Goal: Navigation & Orientation: Find specific page/section

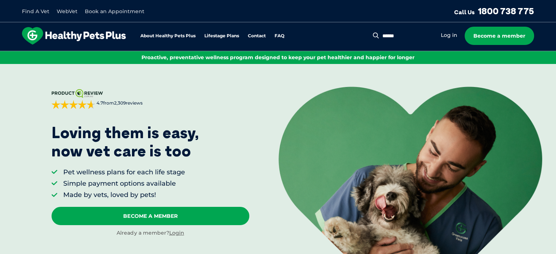
click at [284, 35] on input "Search for:" at bounding box center [407, 36] width 53 height 7
click at [284, 125] on img at bounding box center [411, 174] width 264 height 175
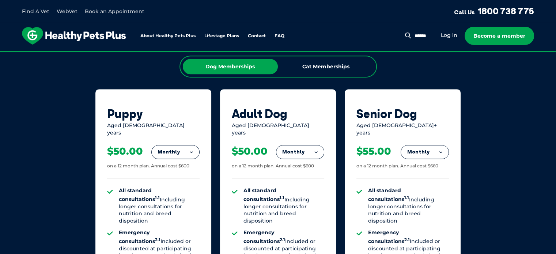
scroll to position [453, 0]
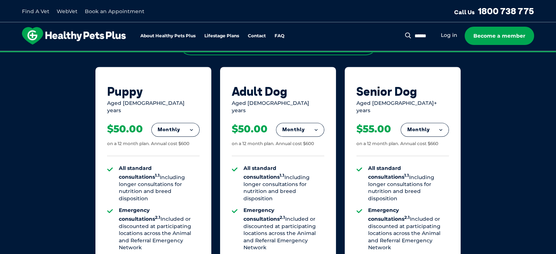
click at [182, 125] on button "Monthly" at bounding box center [176, 129] width 48 height 13
click at [187, 106] on div "Aged 0-1 years" at bounding box center [153, 107] width 92 height 14
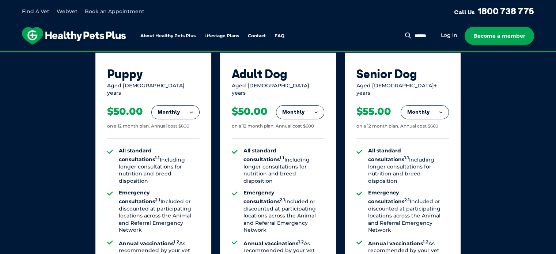
scroll to position [471, 0]
click at [187, 106] on button "Monthly" at bounding box center [176, 112] width 48 height 13
click at [174, 76] on div "Puppy" at bounding box center [153, 74] width 92 height 14
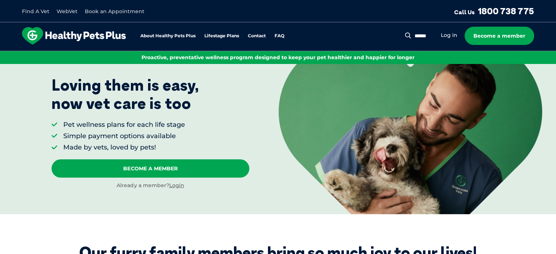
scroll to position [0, 0]
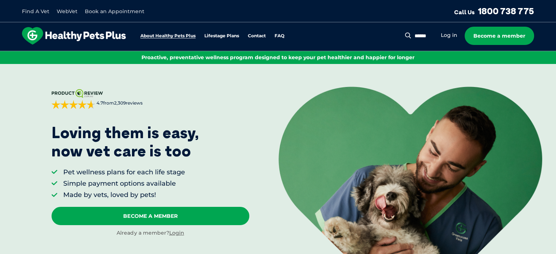
click at [182, 34] on link "About Healthy Pets Plus" at bounding box center [167, 36] width 55 height 5
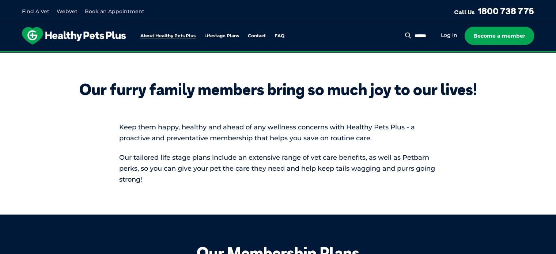
click at [182, 34] on link "About Healthy Pets Plus" at bounding box center [167, 36] width 55 height 5
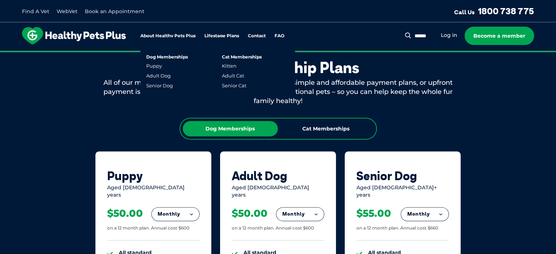
click at [224, 36] on link "Lifestage Plans" at bounding box center [221, 36] width 35 height 5
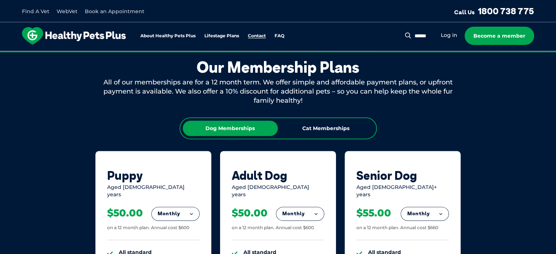
click at [252, 37] on link "Contact" at bounding box center [257, 36] width 18 height 5
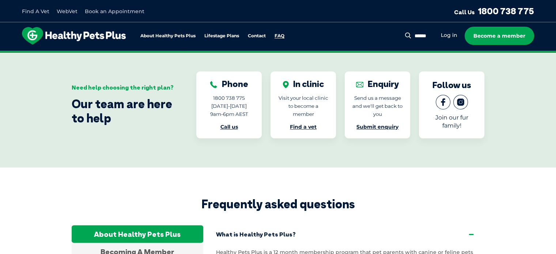
click at [277, 38] on link "FAQ" at bounding box center [280, 36] width 10 height 5
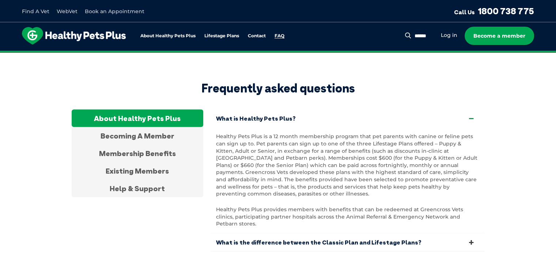
scroll to position [1328, 0]
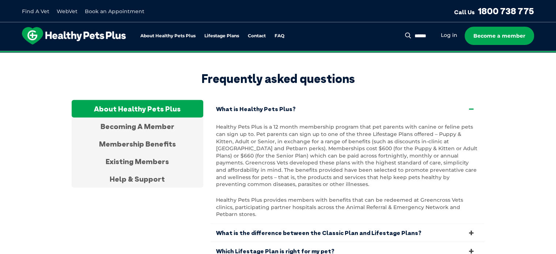
click at [39, 11] on link "Find A Vet" at bounding box center [35, 11] width 27 height 7
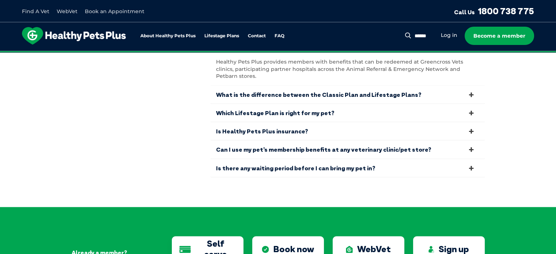
scroll to position [1467, 0]
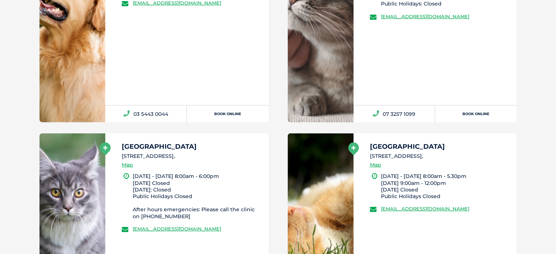
scroll to position [1746, 0]
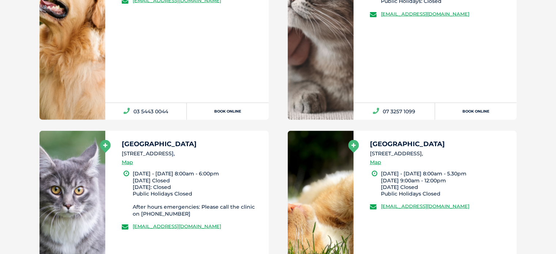
click at [171, 161] on div "Earlville 474 Mulgrave Road, Earlville 4870, Map" at bounding box center [192, 156] width 140 height 30
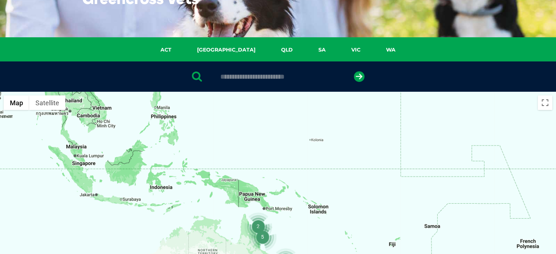
scroll to position [0, 0]
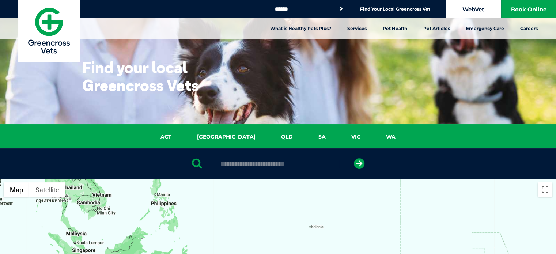
click at [483, 9] on link "WebVet" at bounding box center [473, 9] width 55 height 18
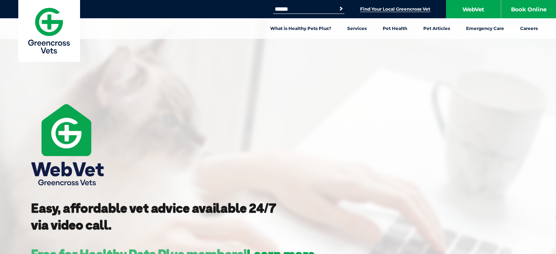
click at [401, 8] on link "Find Your Local Greencross Vet" at bounding box center [395, 9] width 70 height 6
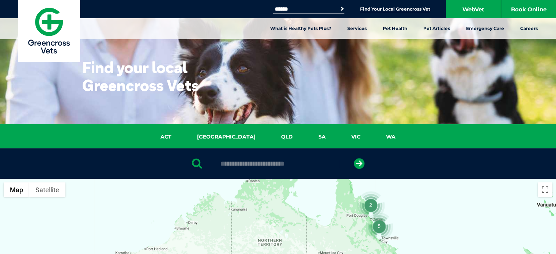
click at [341, 9] on button "Search" at bounding box center [336, 8] width 17 height 11
click at [521, 10] on link "Book Online" at bounding box center [528, 9] width 55 height 18
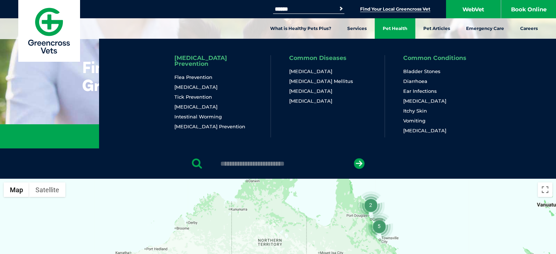
click at [378, 26] on link "Pet Health" at bounding box center [395, 28] width 41 height 20
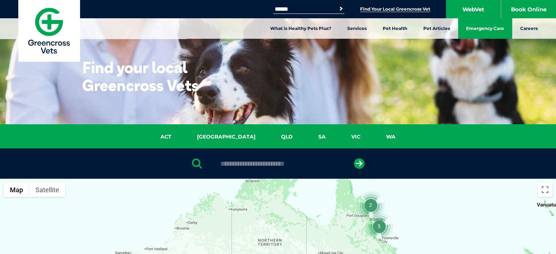
click at [479, 31] on link "Emergency Care" at bounding box center [485, 28] width 54 height 20
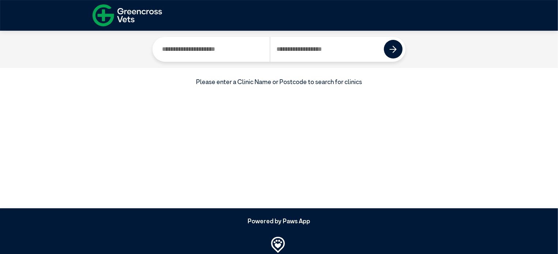
click at [298, 41] on input "Search by Postcode" at bounding box center [327, 49] width 114 height 25
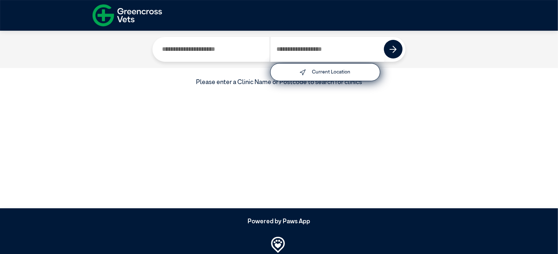
click at [235, 41] on input "Search by Clinic Name" at bounding box center [212, 49] width 114 height 25
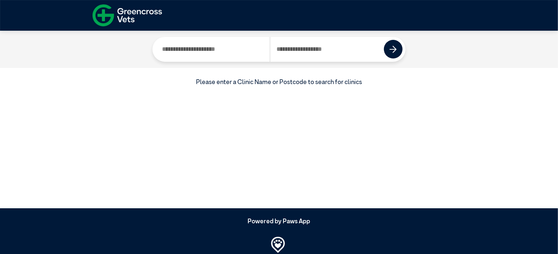
click at [235, 41] on input "Search by Clinic Name" at bounding box center [212, 49] width 114 height 25
